Goal: Navigation & Orientation: Find specific page/section

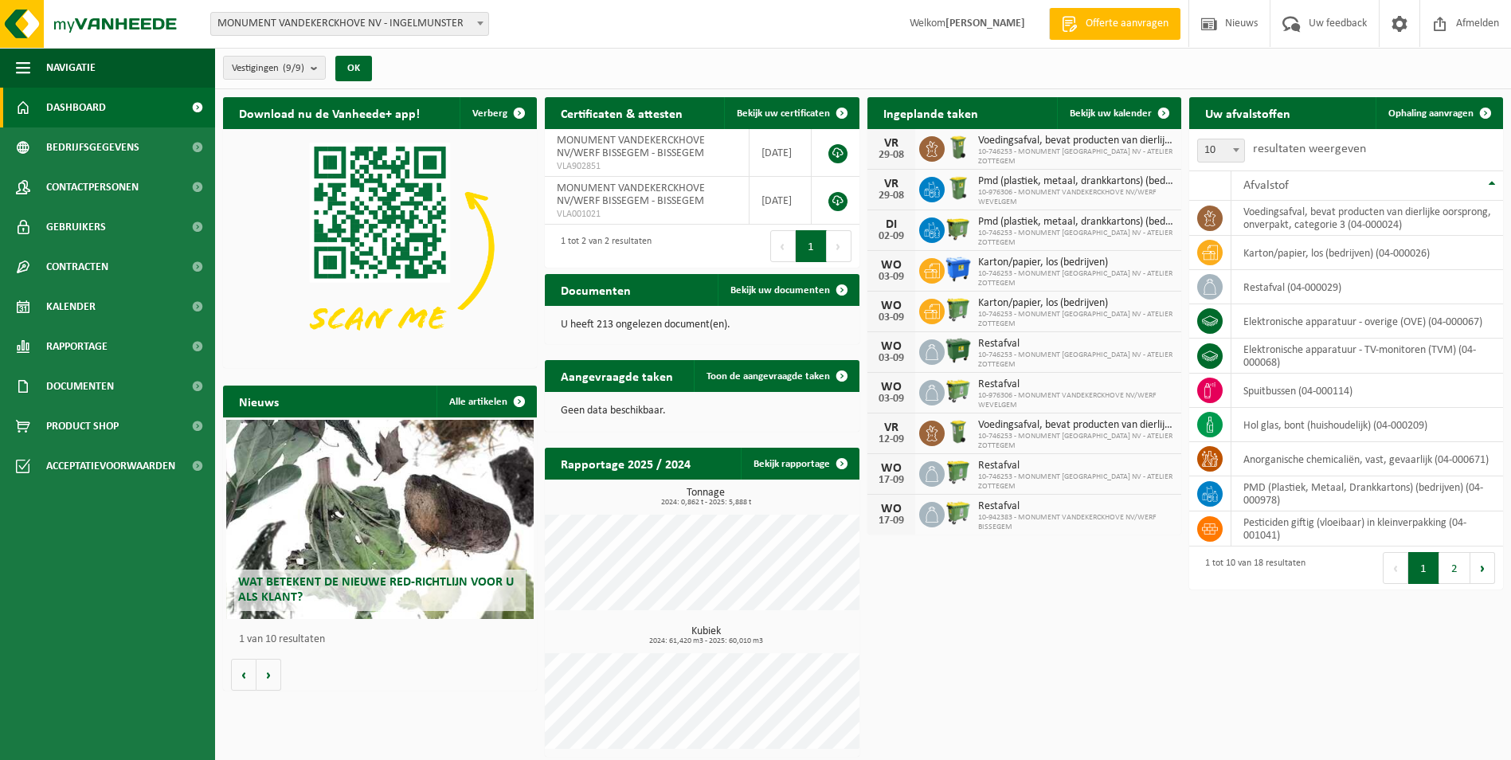
click at [479, 23] on b at bounding box center [480, 24] width 6 height 4
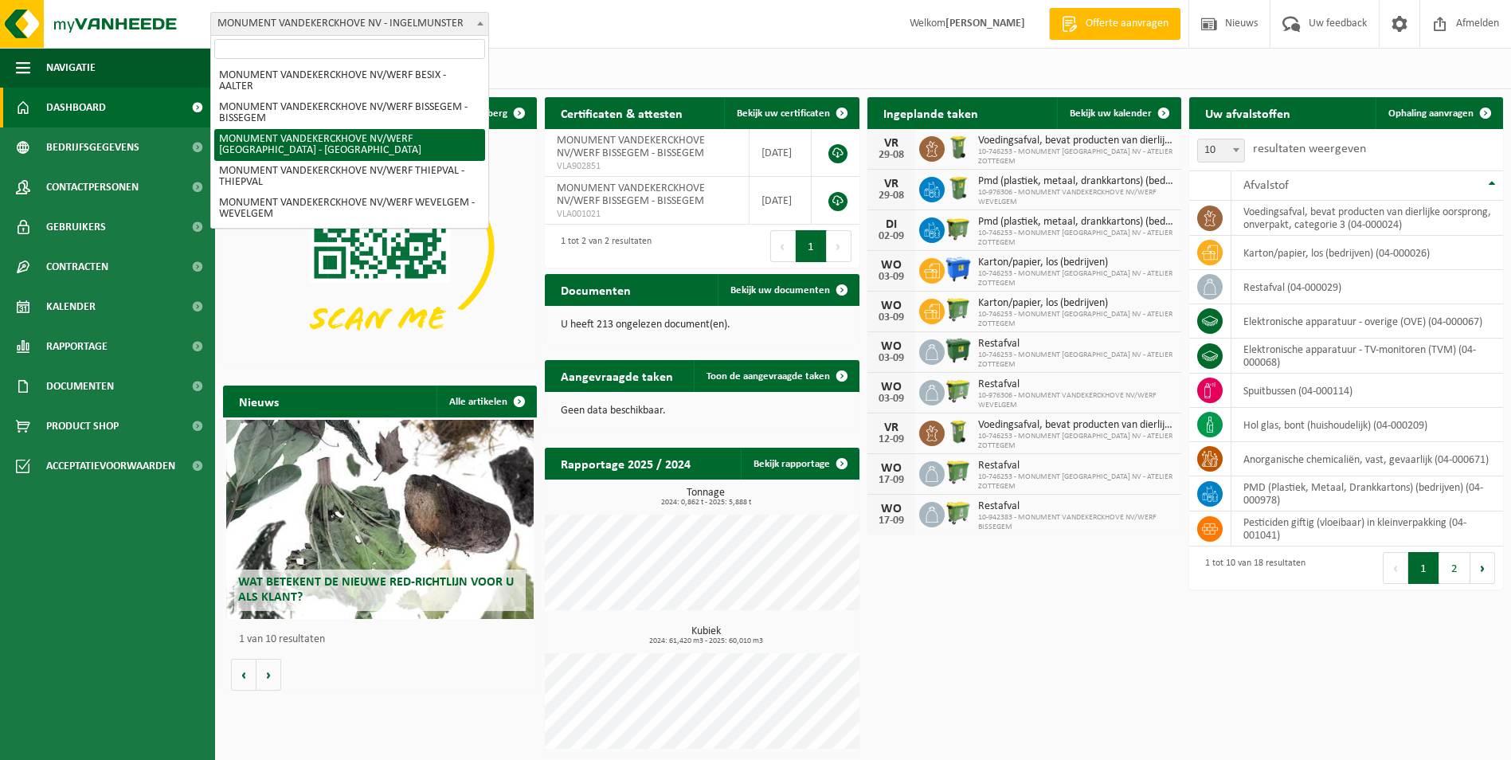
scroll to position [116, 0]
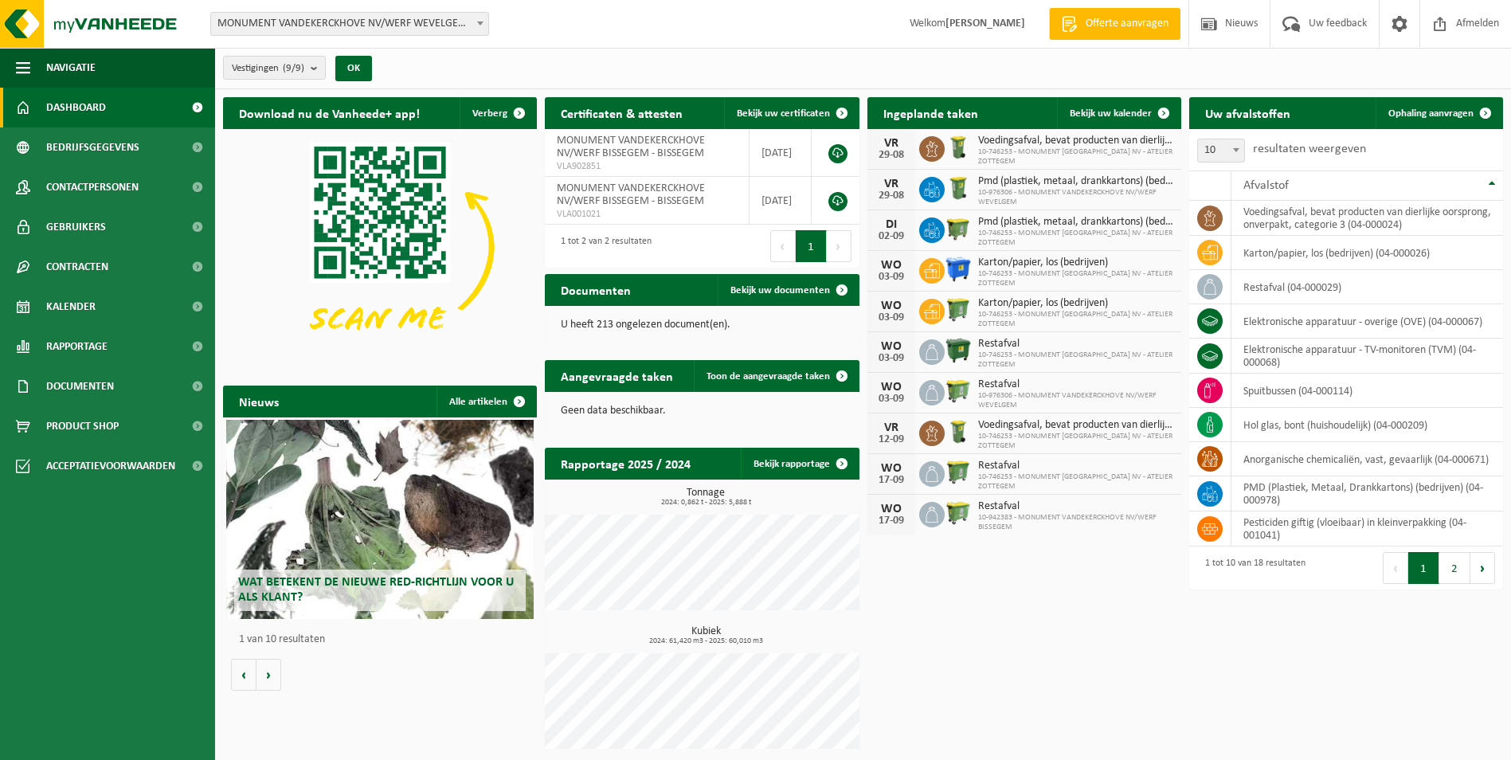
select select "158747"
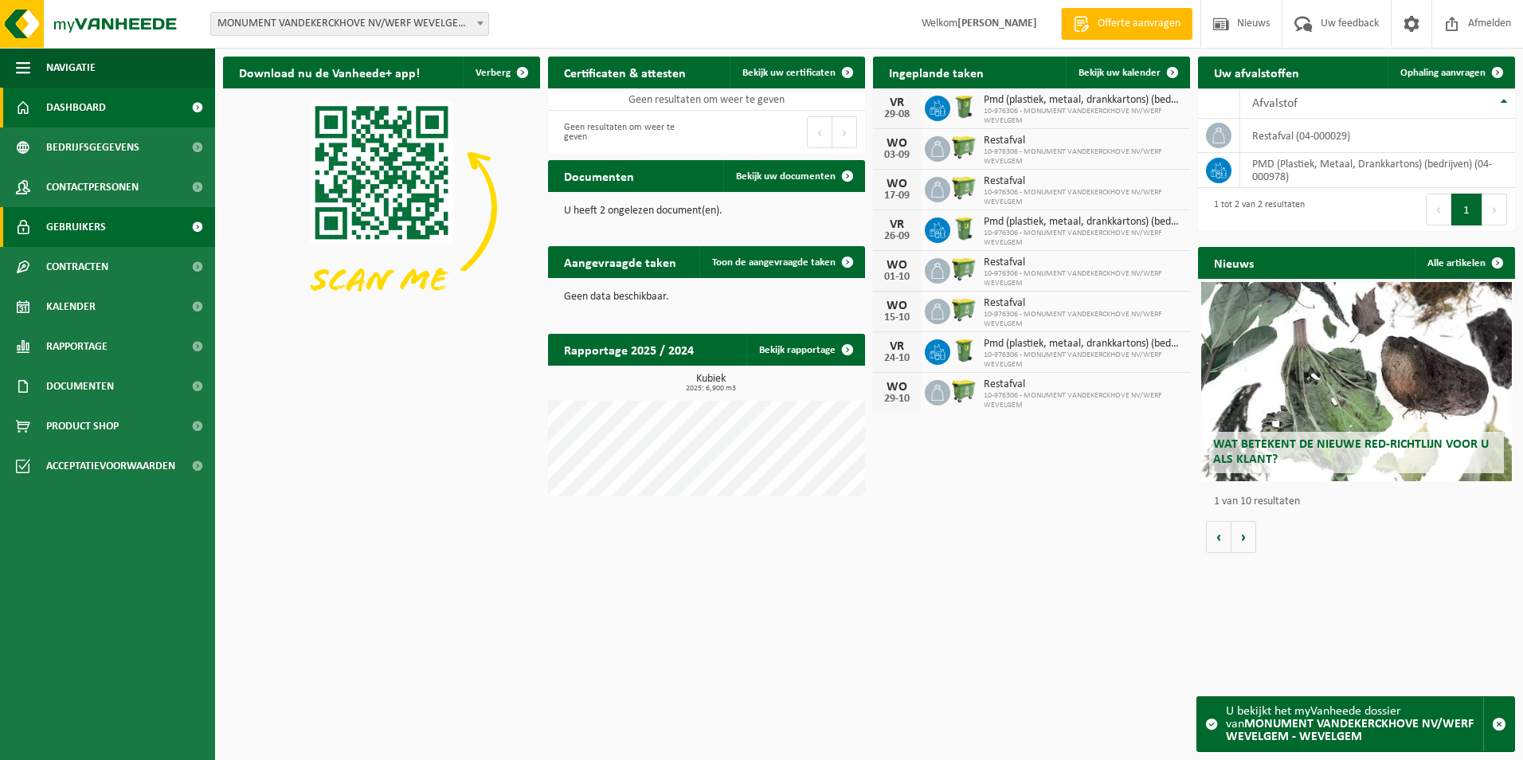
click at [93, 227] on span "Gebruikers" at bounding box center [76, 227] width 60 height 40
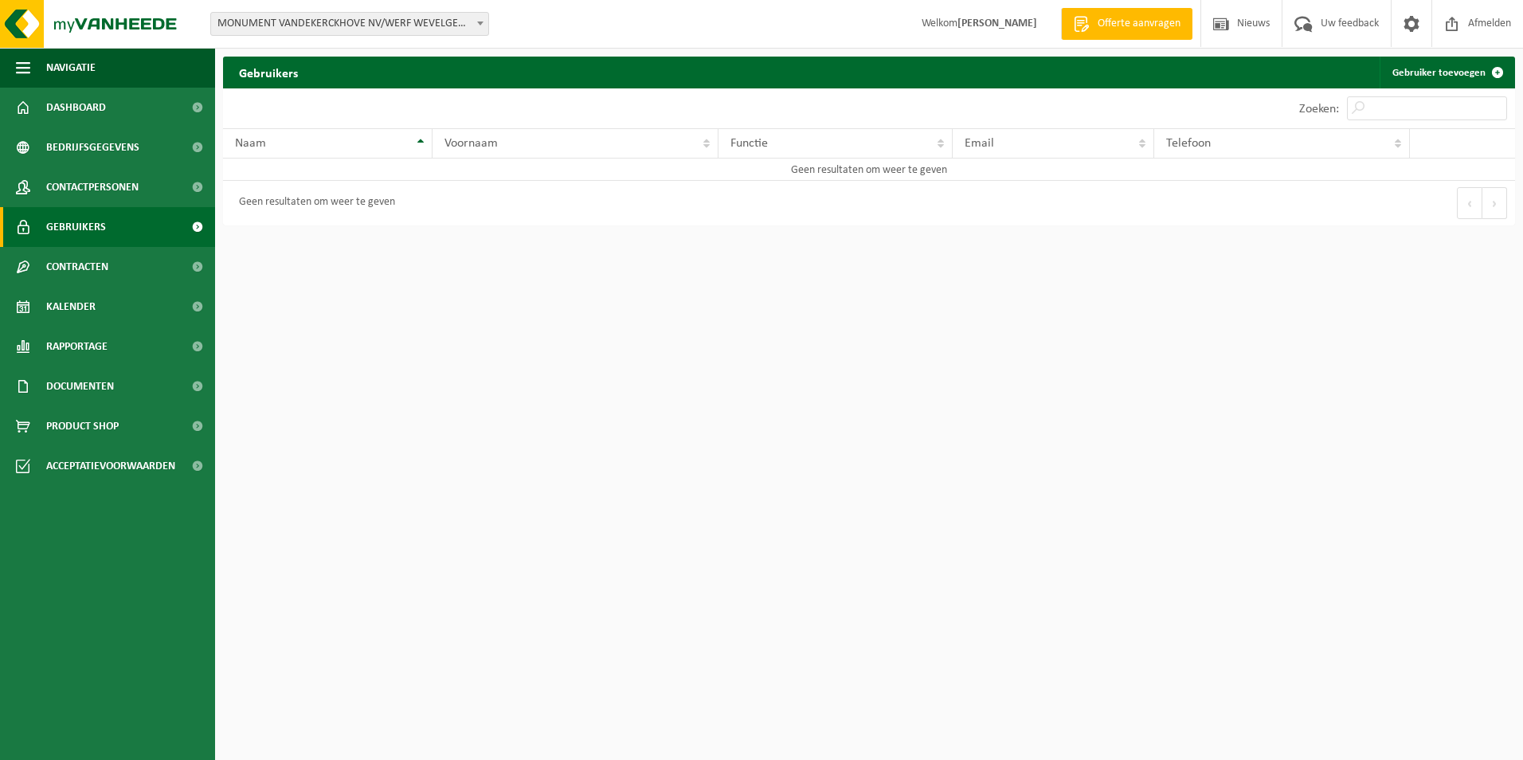
click at [200, 229] on span at bounding box center [197, 227] width 36 height 40
click at [107, 182] on span "Contactpersonen" at bounding box center [92, 187] width 92 height 40
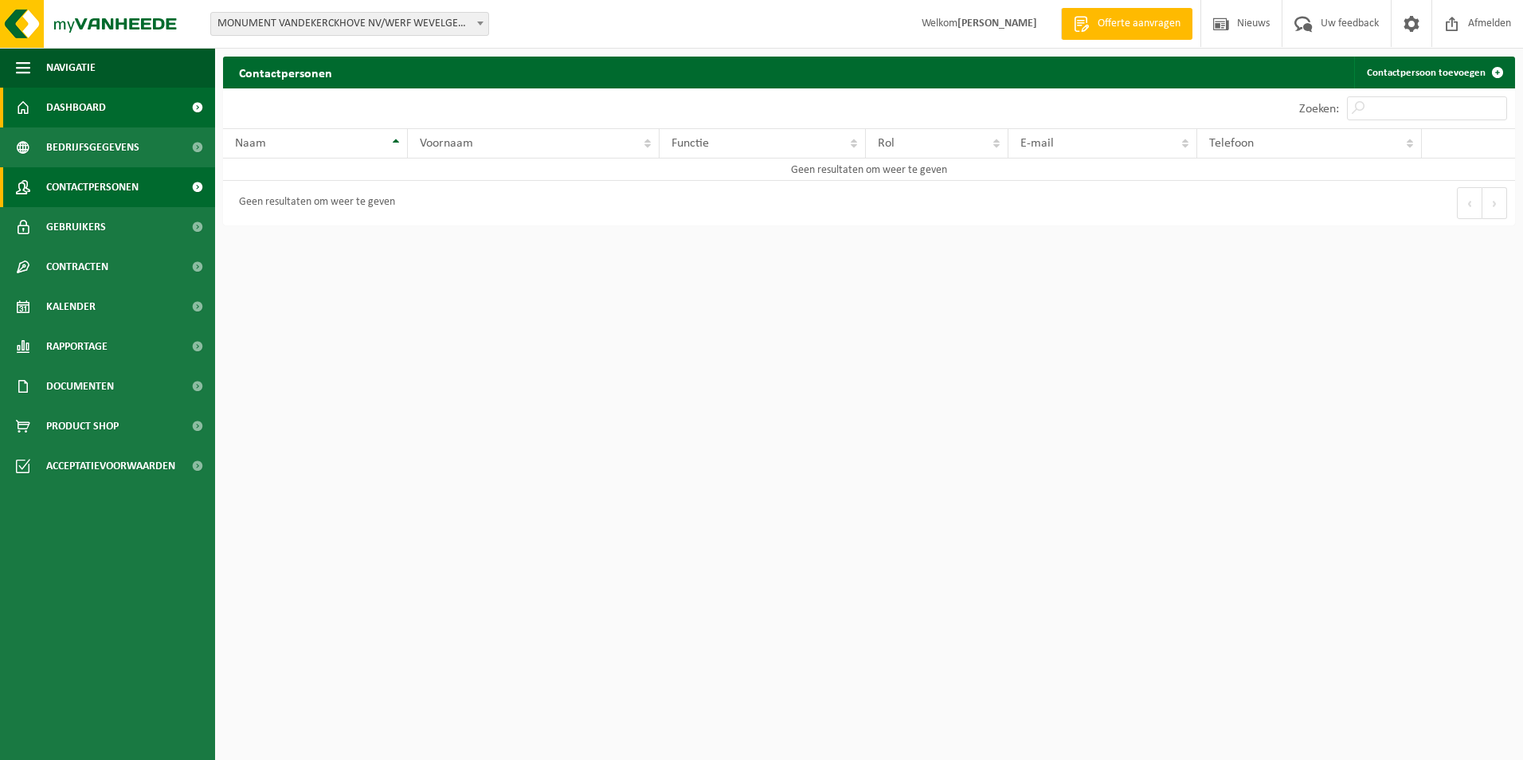
click at [101, 109] on span "Dashboard" at bounding box center [76, 108] width 60 height 40
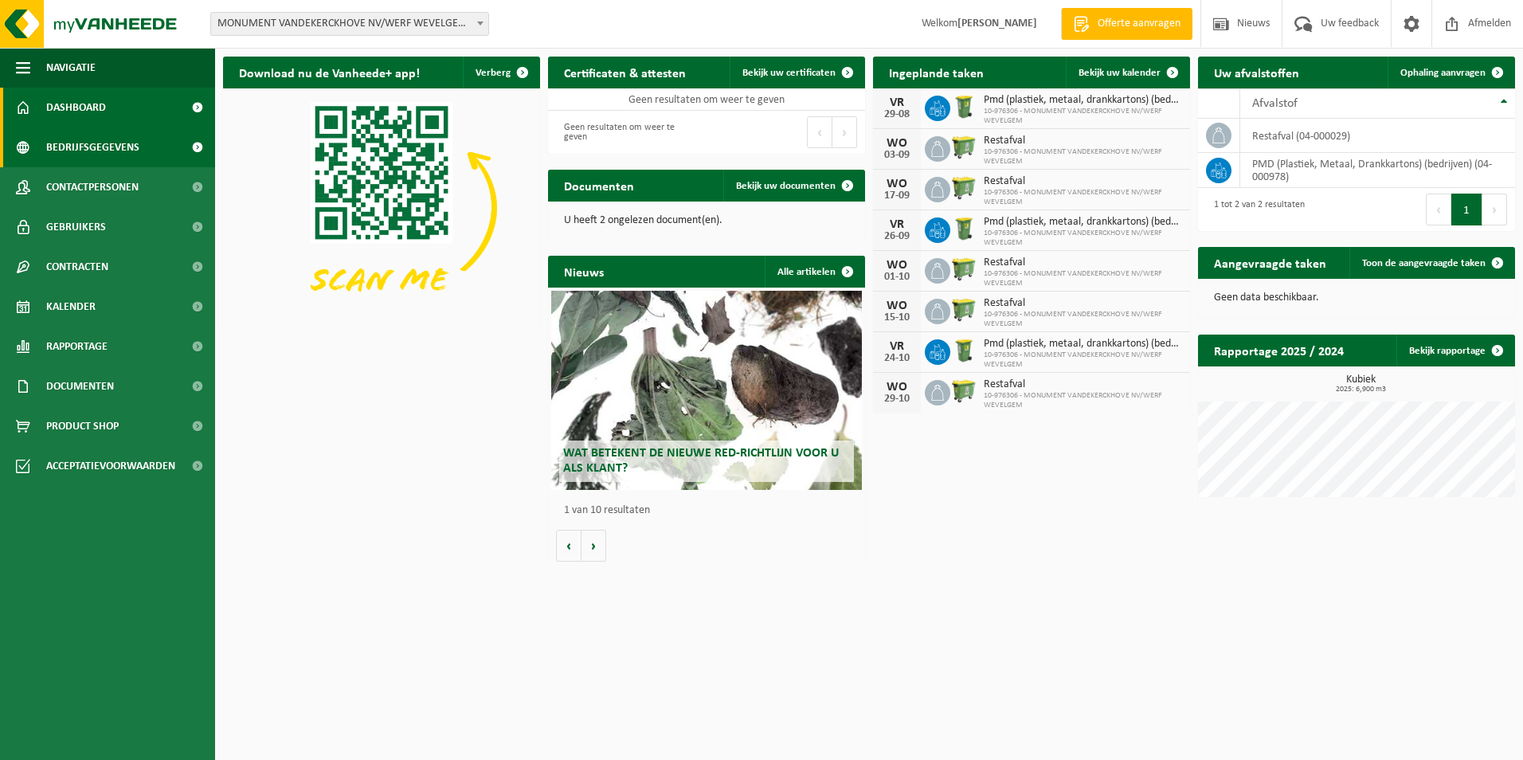
click at [82, 148] on span "Bedrijfsgegevens" at bounding box center [92, 147] width 93 height 40
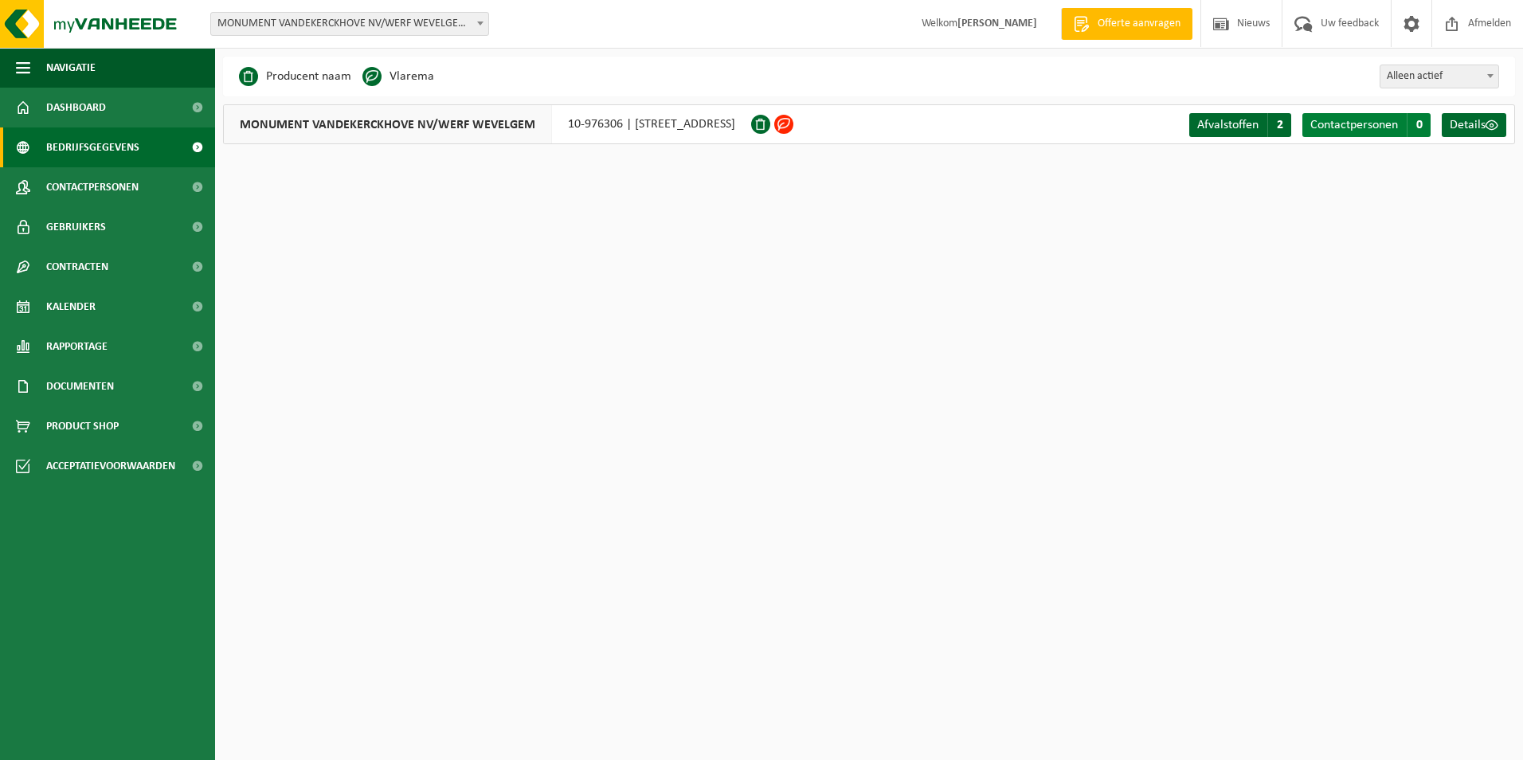
click at [1377, 127] on span "Contactpersonen" at bounding box center [1354, 125] width 88 height 13
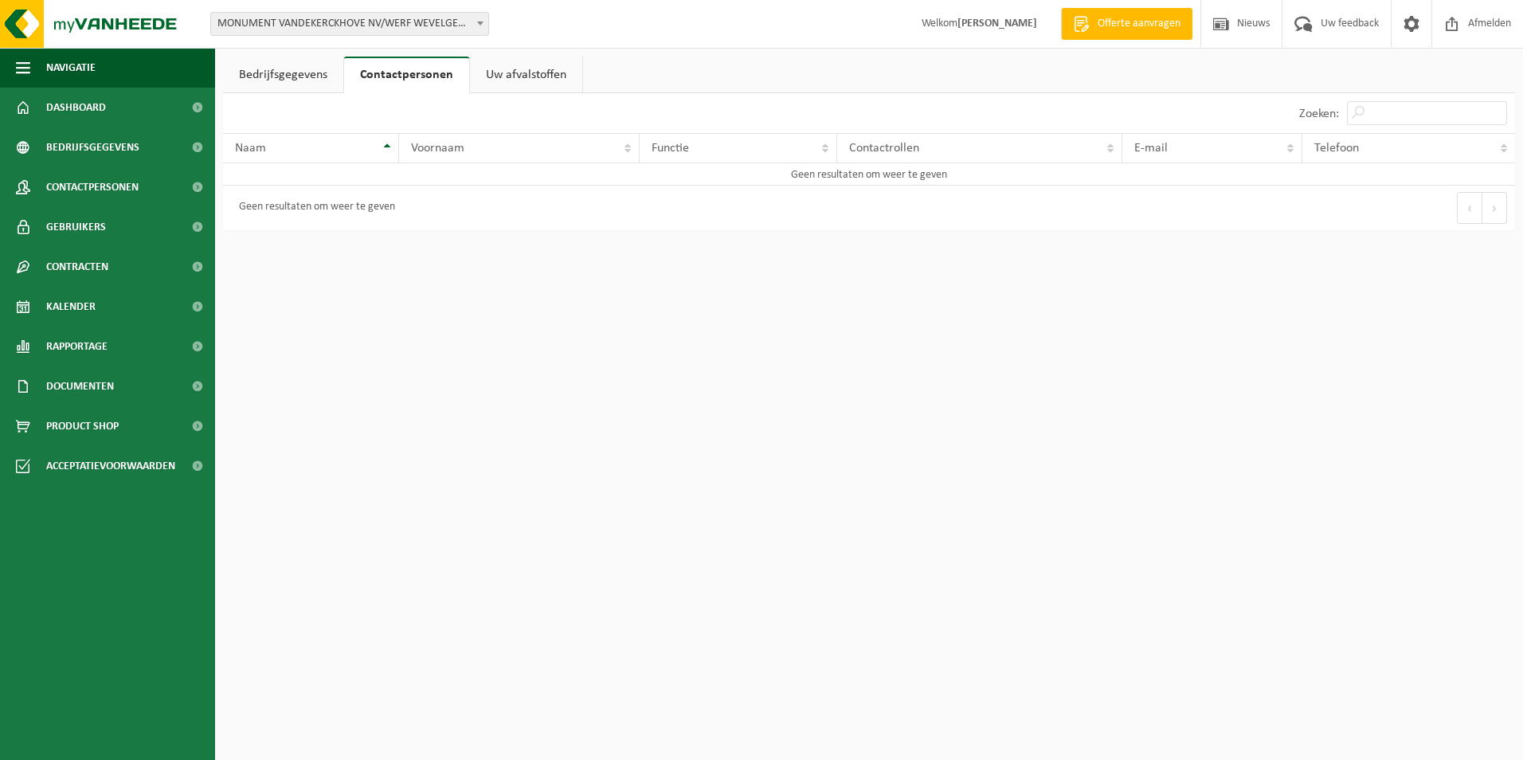
click at [481, 24] on b at bounding box center [480, 24] width 6 height 4
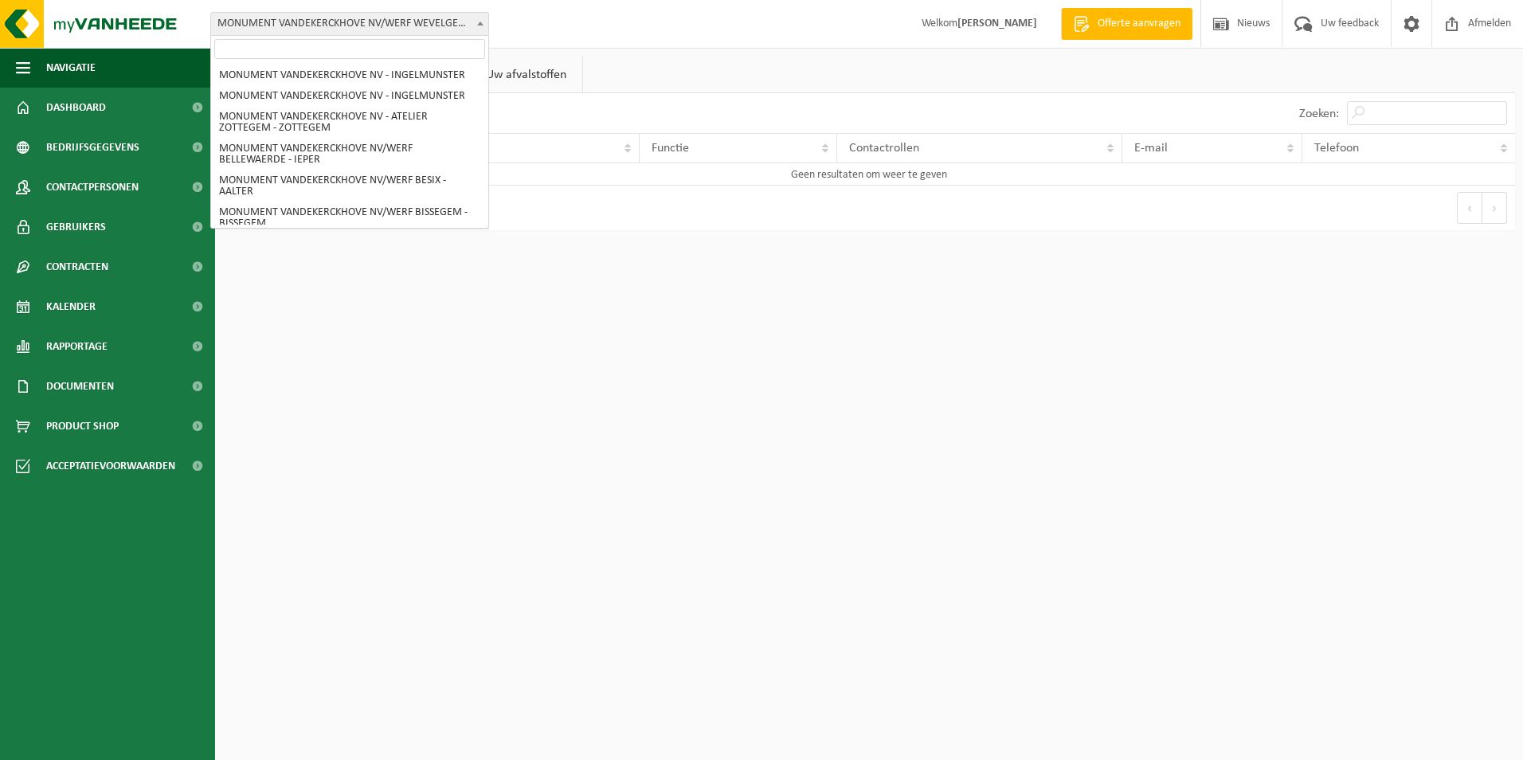
scroll to position [105, 0]
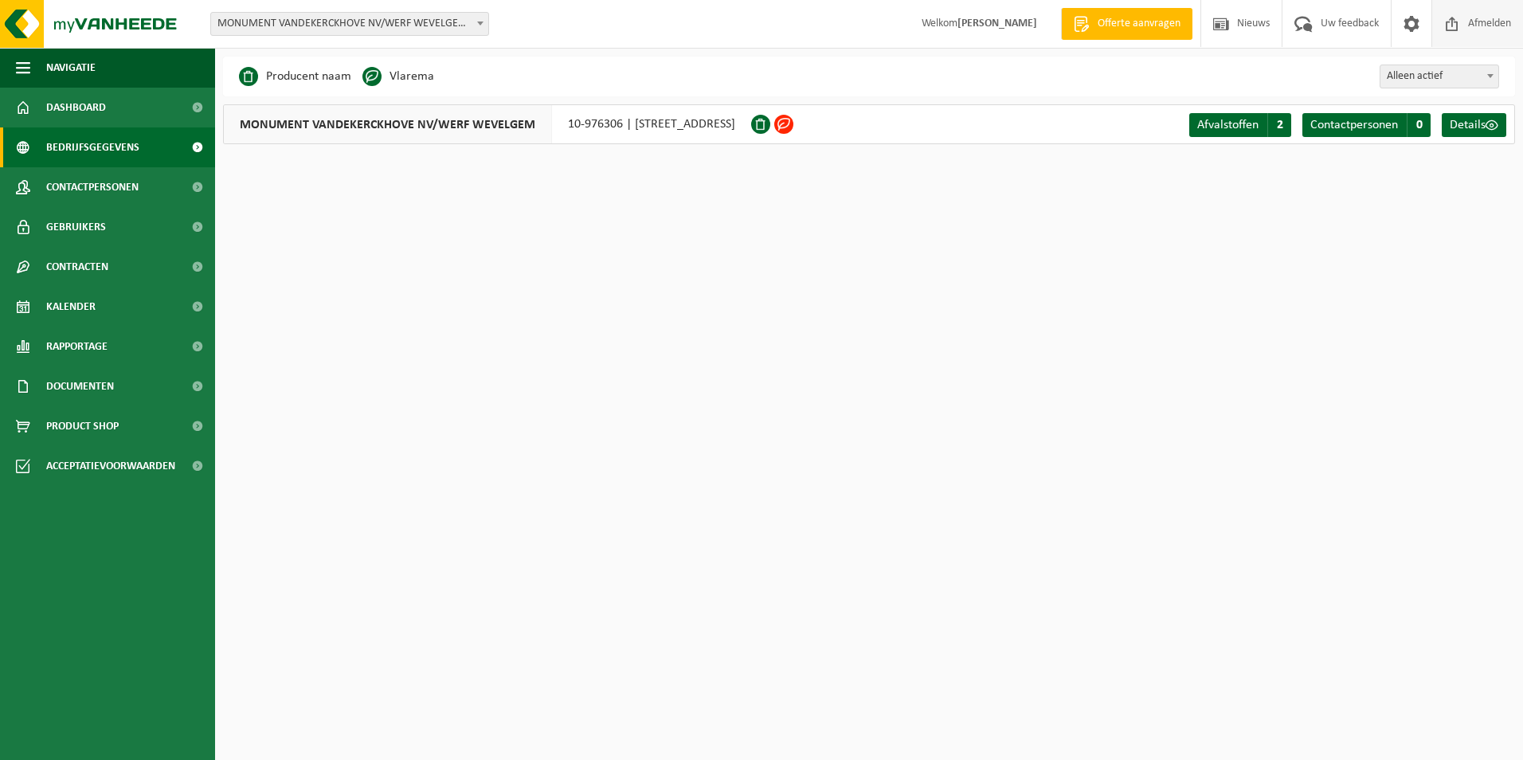
click at [1480, 21] on span "Afmelden" at bounding box center [1489, 23] width 51 height 47
